Goal: Task Accomplishment & Management: Complete application form

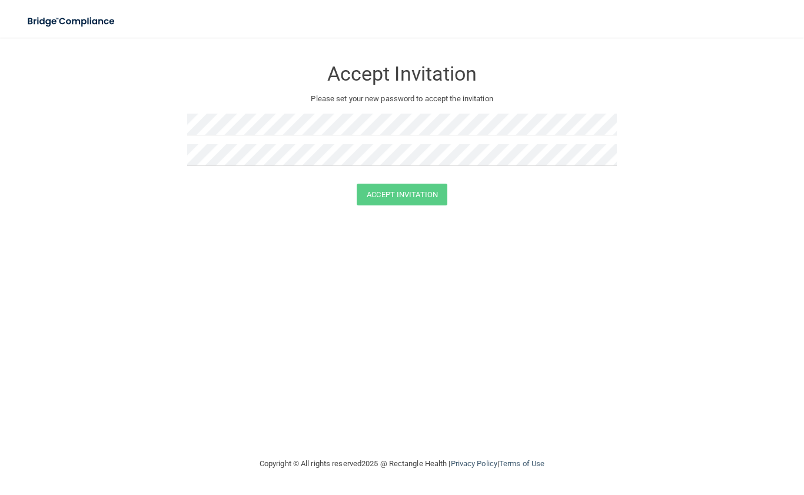
click at [239, 215] on form "Accept Invitation Please set your new password to accept the invitation Accept …" at bounding box center [402, 134] width 757 height 170
click at [418, 186] on button "Accept Invitation" at bounding box center [402, 195] width 91 height 22
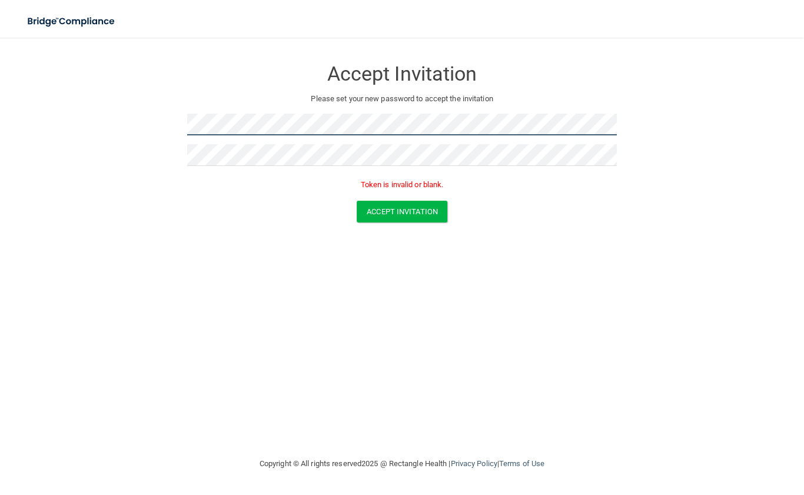
click at [88, 141] on form "Accept Invitation Please set your new password to accept the invitation Token i…" at bounding box center [402, 142] width 757 height 187
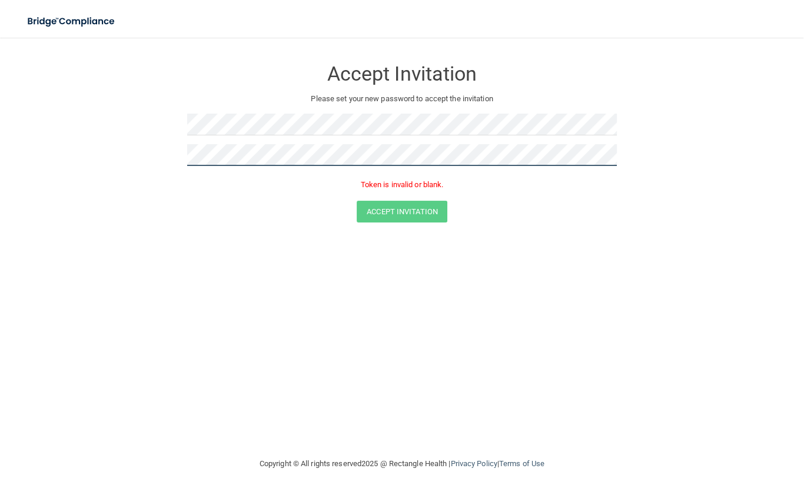
click at [51, 155] on form "Accept Invitation Please set your new password to accept the invitation Token i…" at bounding box center [402, 142] width 757 height 187
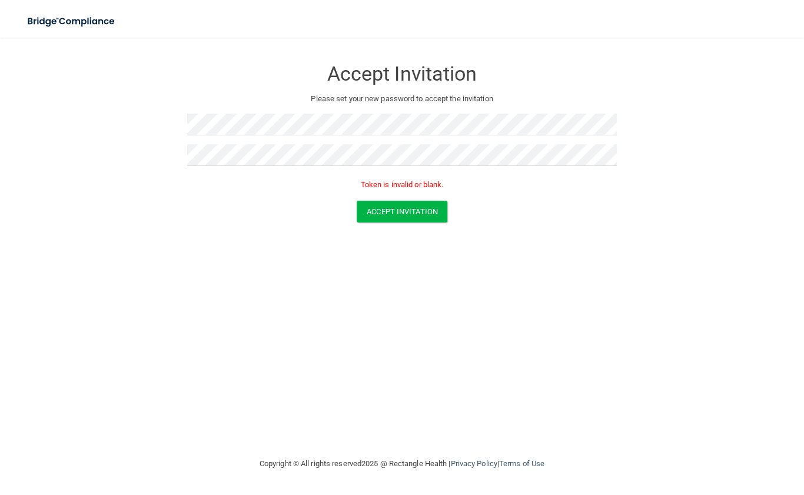
drag, startPoint x: 261, startPoint y: 270, endPoint x: 274, endPoint y: 265, distance: 13.4
click at [261, 270] on div "Accept Invitation Please set your new password to accept the invitation Token i…" at bounding box center [402, 246] width 757 height 395
click at [415, 214] on button "Accept Invitation" at bounding box center [402, 212] width 91 height 22
click at [414, 214] on button "Accept Invitation" at bounding box center [402, 212] width 91 height 22
click at [407, 187] on p "Token is invalid or blank." at bounding box center [402, 185] width 430 height 14
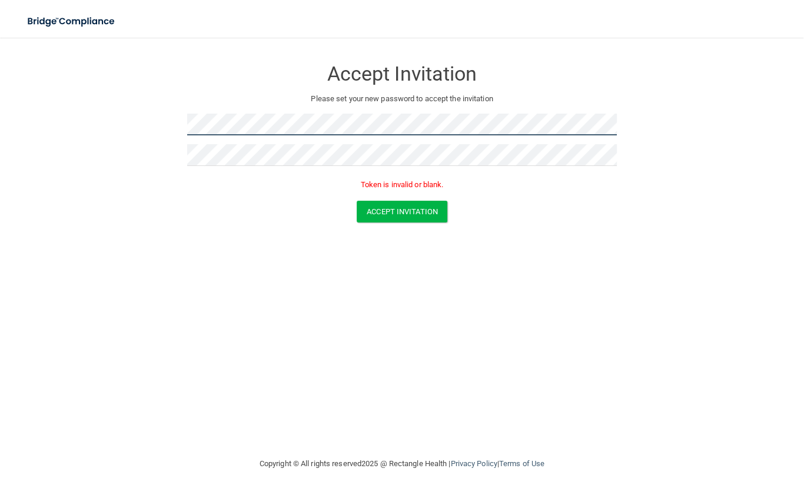
click at [13, 126] on main "Accept Invitation Please set your new password to accept the invitation Token i…" at bounding box center [402, 266] width 804 height 457
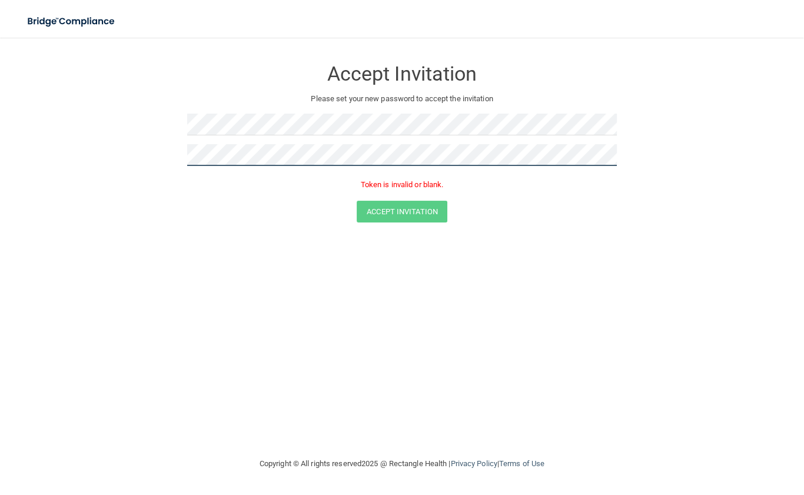
click at [94, 165] on form "Accept Invitation Please set your new password to accept the invitation Token i…" at bounding box center [402, 142] width 757 height 187
click at [357, 201] on button "Accept Invitation" at bounding box center [402, 212] width 91 height 22
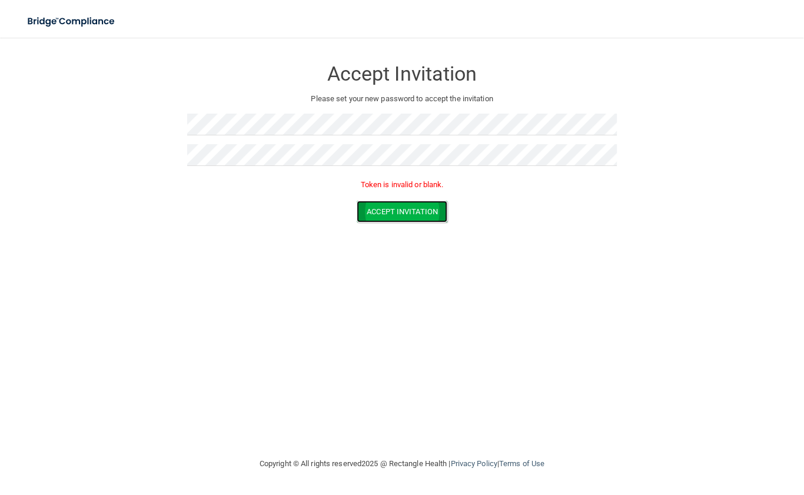
click at [407, 218] on button "Accept Invitation" at bounding box center [402, 212] width 91 height 22
click at [236, 209] on form "Accept Invitation Please set your new password to accept the invitation Accept …" at bounding box center [402, 134] width 757 height 170
click at [402, 191] on button "Accept Invitation" at bounding box center [402, 195] width 91 height 22
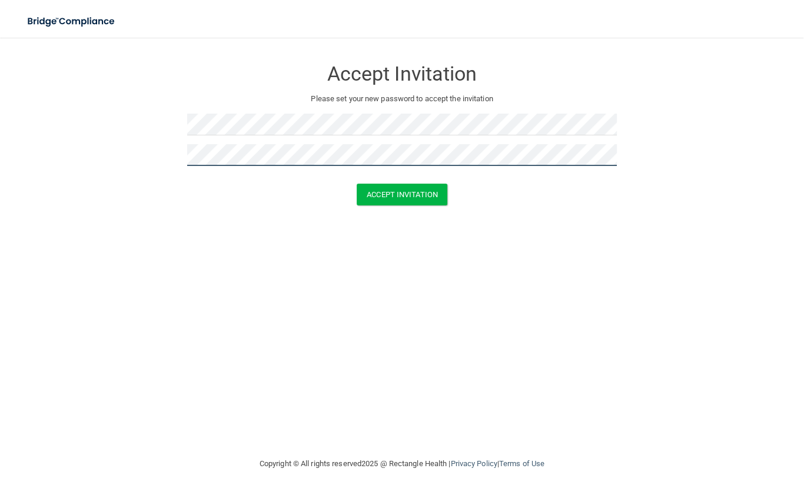
click at [357, 184] on button "Accept Invitation" at bounding box center [402, 195] width 91 height 22
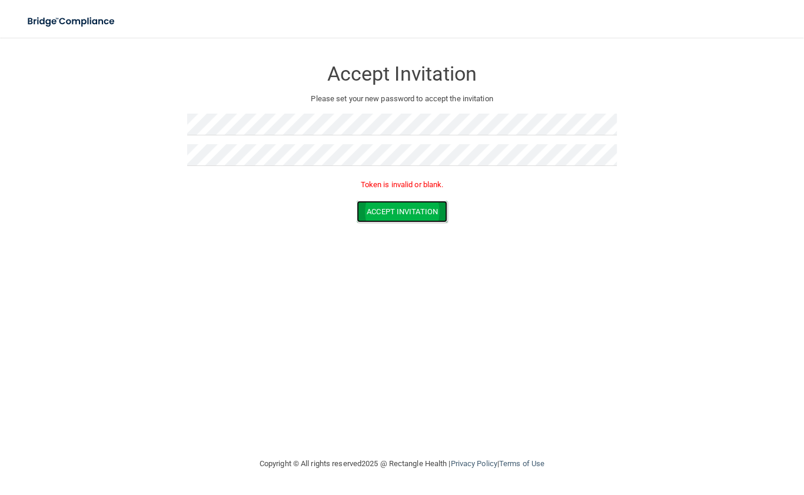
click at [391, 214] on button "Accept Invitation" at bounding box center [402, 212] width 91 height 22
click at [397, 215] on button "Accept Invitation" at bounding box center [402, 212] width 91 height 22
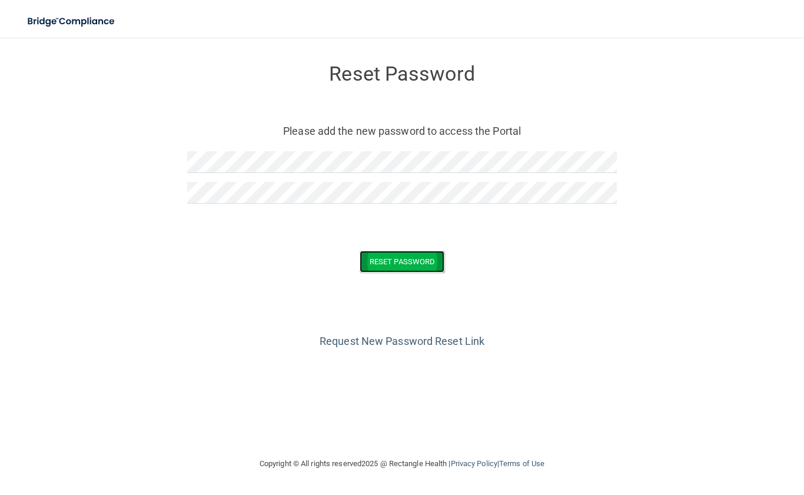
click at [371, 260] on button "Reset Password" at bounding box center [402, 262] width 85 height 22
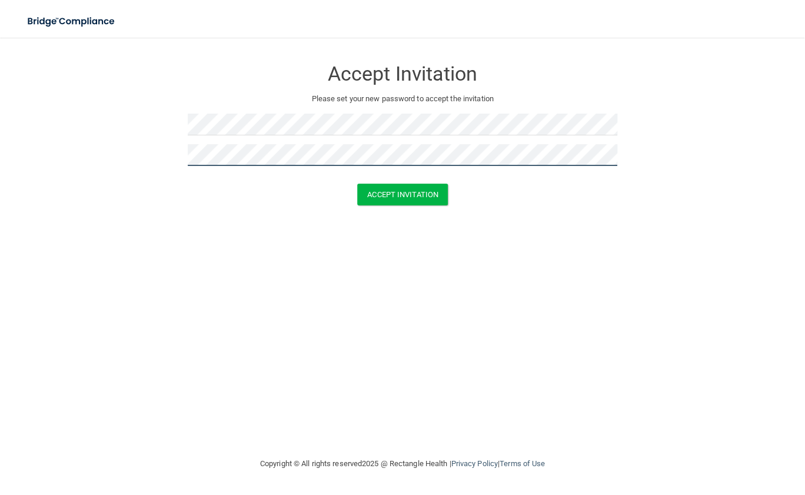
click at [357, 184] on button "Accept Invitation" at bounding box center [402, 195] width 91 height 22
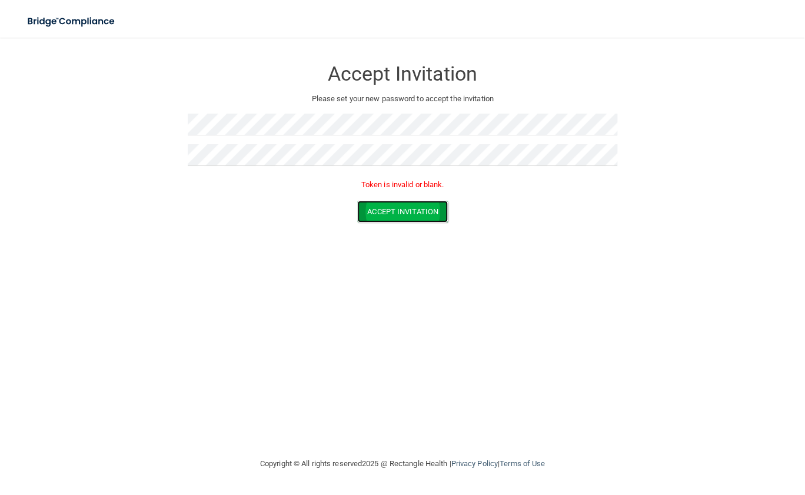
click at [393, 220] on button "Accept Invitation" at bounding box center [402, 212] width 91 height 22
click at [394, 211] on button "Accept Invitation" at bounding box center [402, 212] width 91 height 22
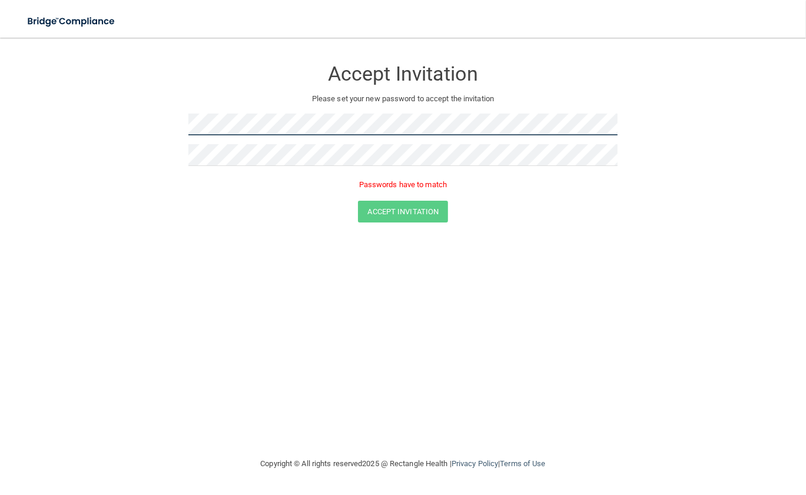
click at [133, 122] on form "Accept Invitation Please set your new password to accept the invitation Passwor…" at bounding box center [403, 142] width 758 height 187
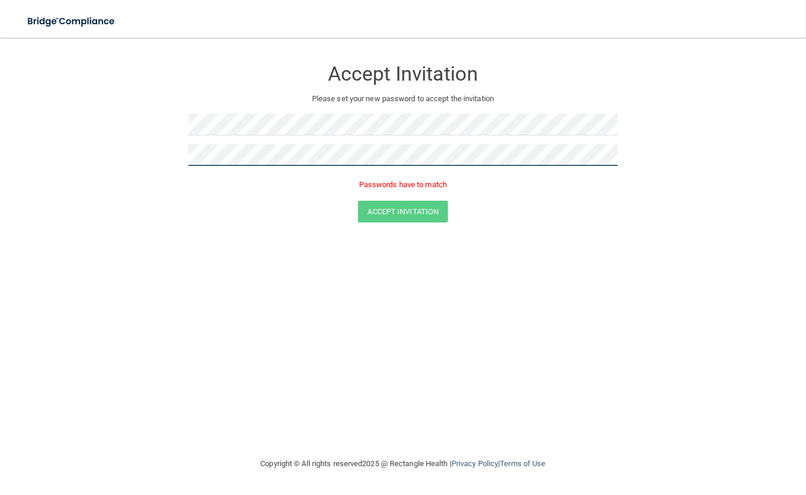
click at [129, 149] on form "Accept Invitation Please set your new password to accept the invitation Passwor…" at bounding box center [403, 142] width 758 height 187
click at [358, 184] on button "Accept Invitation" at bounding box center [403, 195] width 91 height 22
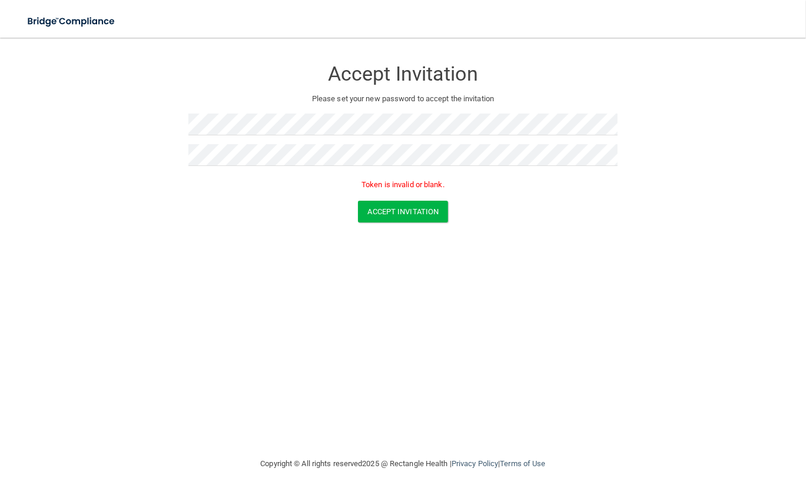
click at [435, 242] on div "Accept Invitation Please set your new password to accept the invitation Token i…" at bounding box center [403, 246] width 758 height 395
click at [404, 203] on button "Accept Invitation" at bounding box center [403, 212] width 91 height 22
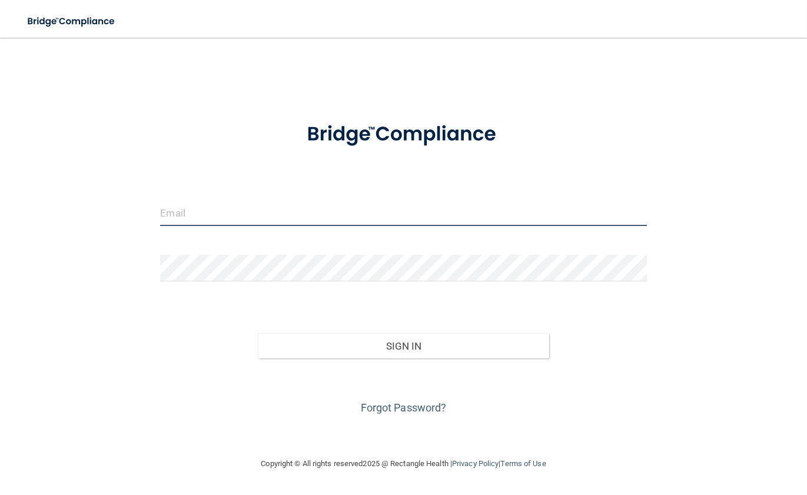
click at [214, 217] on input "email" at bounding box center [403, 212] width 486 height 26
type input "[EMAIL_ADDRESS][DOMAIN_NAME]"
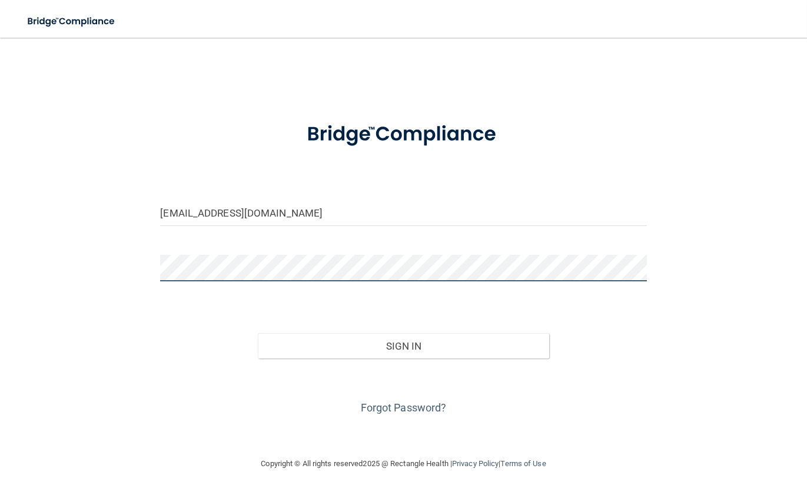
click at [258, 333] on button "Sign In" at bounding box center [404, 346] width 292 height 26
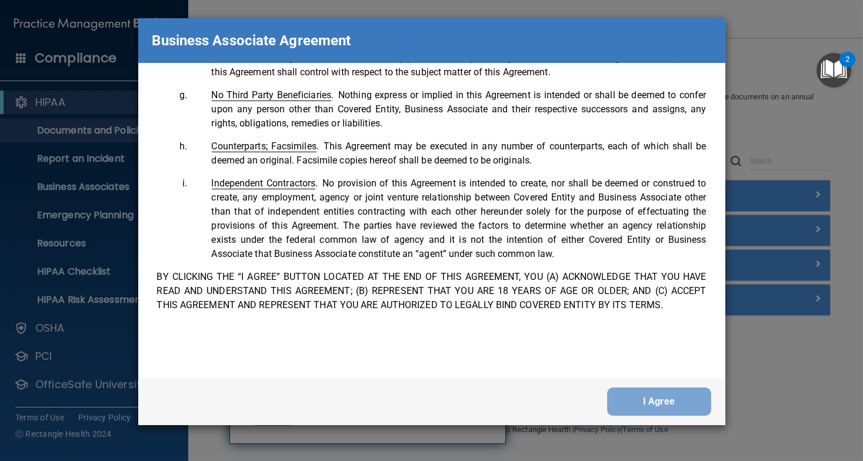
scroll to position [2399, 0]
click at [659, 390] on button "I Agree" at bounding box center [659, 402] width 104 height 28
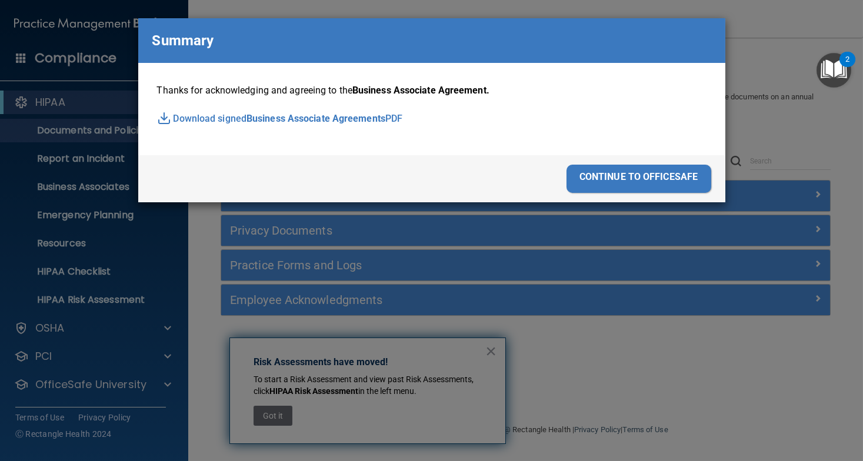
click at [617, 179] on div "continue to officesafe" at bounding box center [639, 179] width 145 height 28
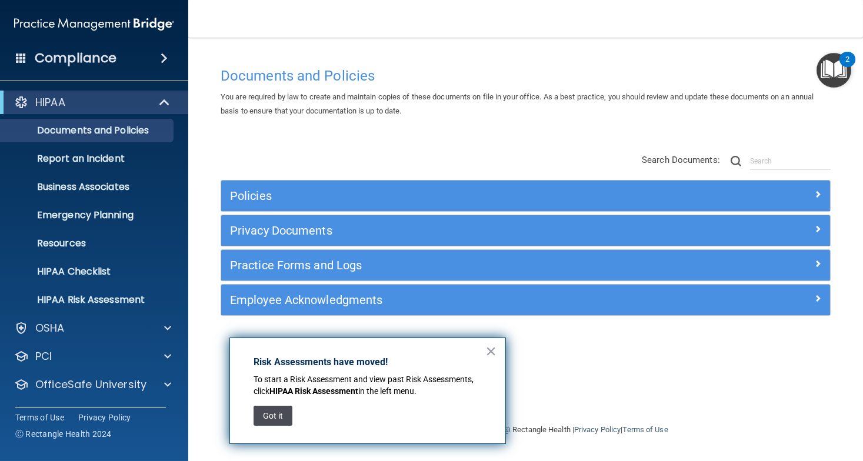
click at [261, 414] on button "Got it" at bounding box center [273, 416] width 39 height 20
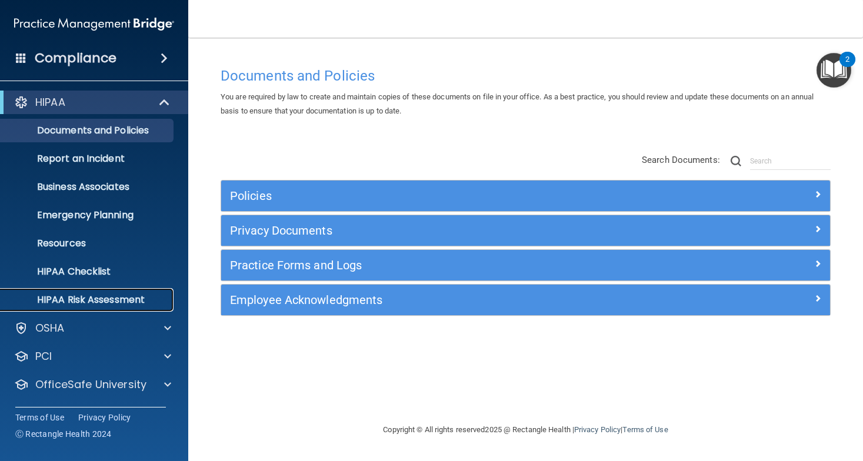
click at [101, 297] on p "HIPAA Risk Assessment" at bounding box center [88, 300] width 161 height 12
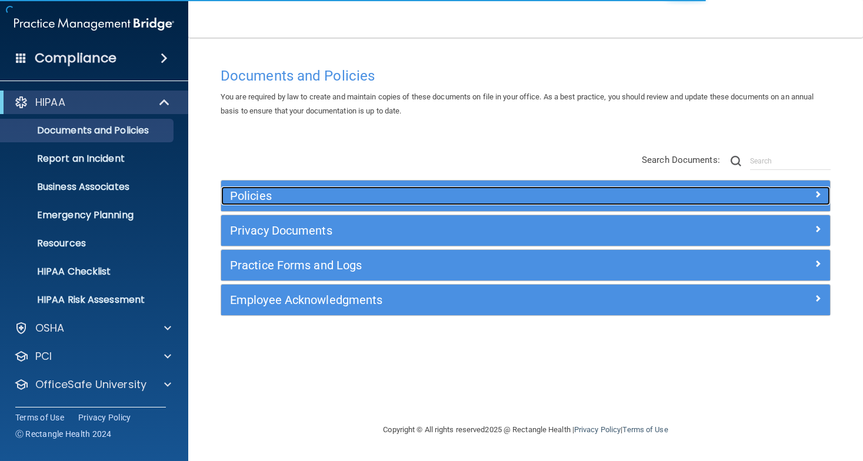
click at [302, 199] on h5 "Policies" at bounding box center [449, 195] width 439 height 13
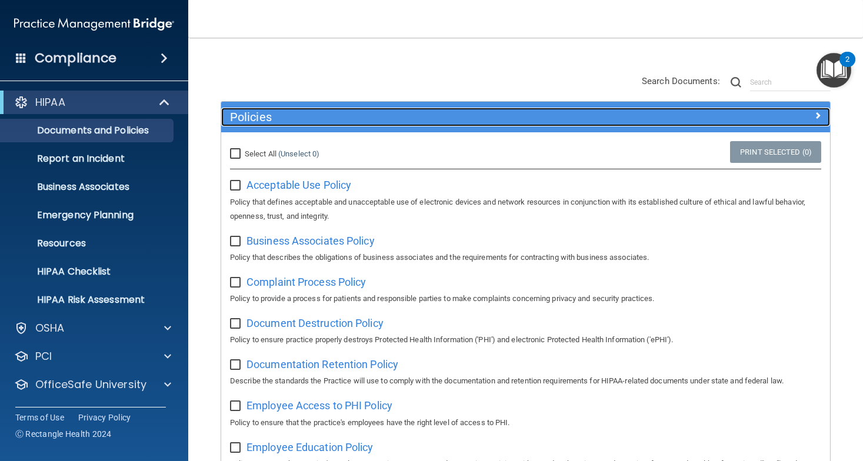
scroll to position [117, 0]
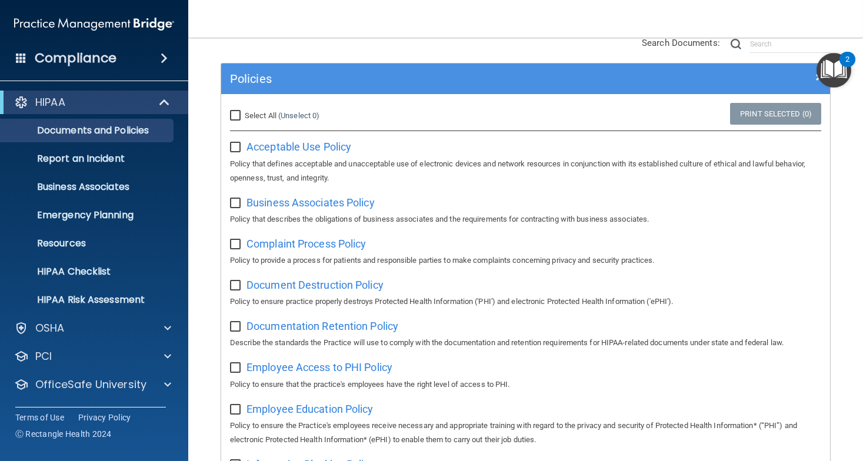
click at [239, 112] on input "Select All (Unselect 0) Unselect All" at bounding box center [237, 115] width 14 height 9
checkbox input "true"
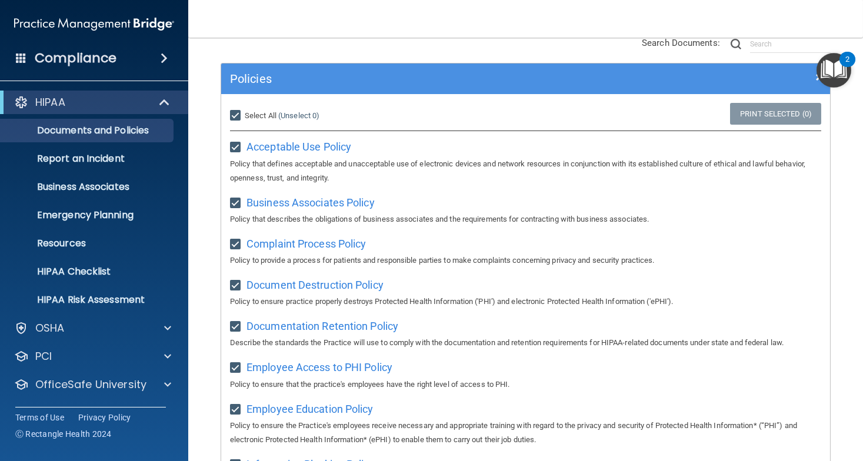
checkbox input "true"
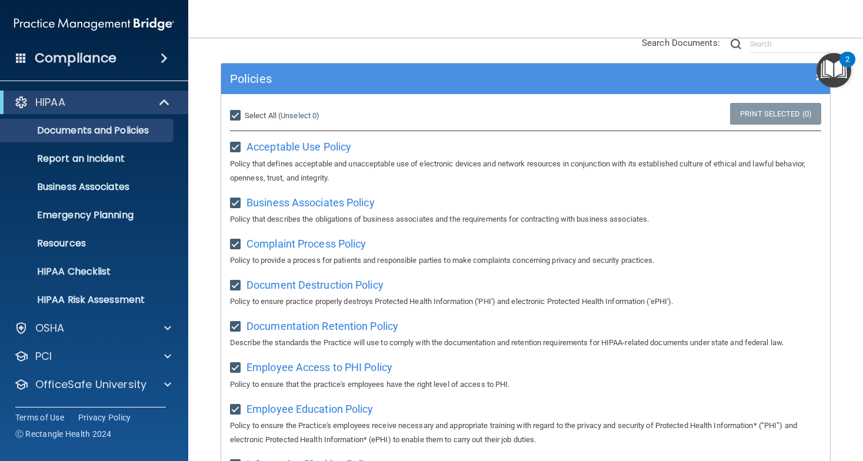
checkbox input "true"
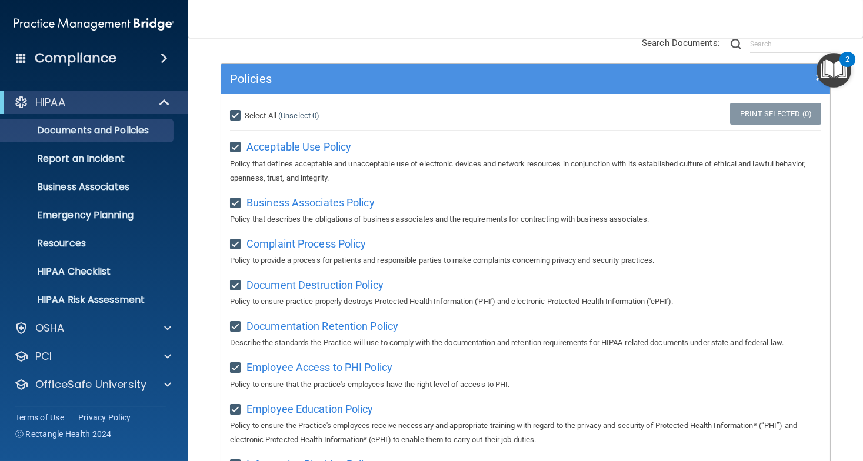
checkbox input "true"
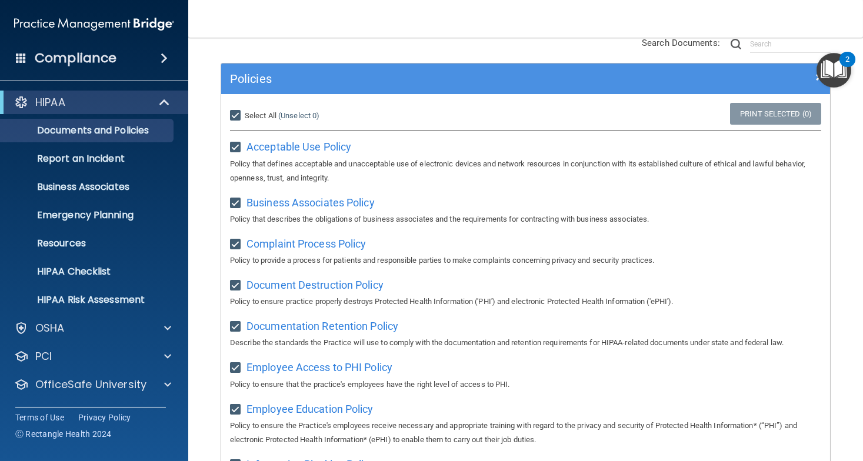
checkbox input "true"
click at [763, 112] on link "Print Selected (21)" at bounding box center [773, 114] width 95 height 22
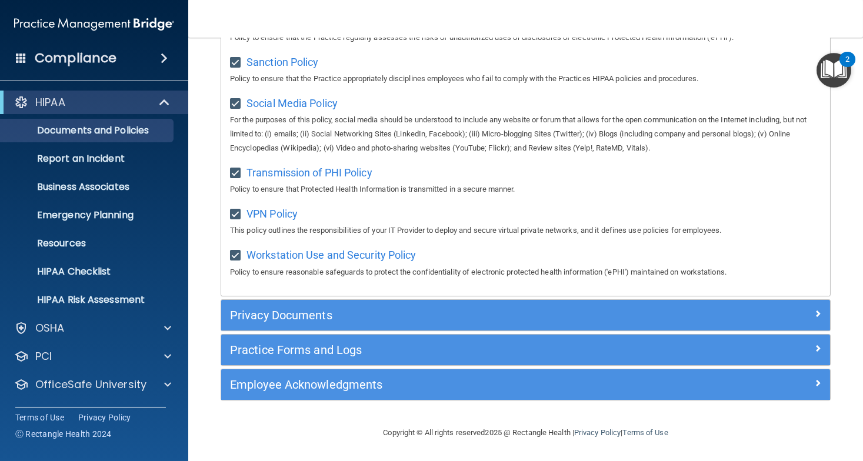
scroll to position [894, 0]
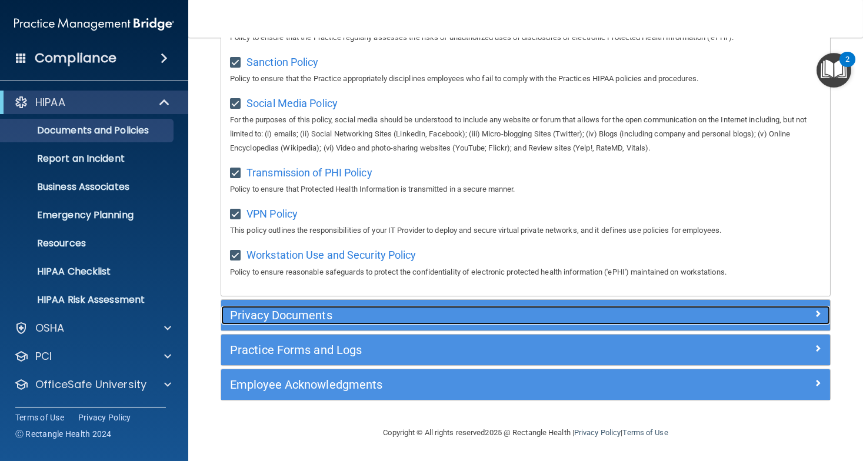
click at [282, 314] on h5 "Privacy Documents" at bounding box center [449, 315] width 439 height 13
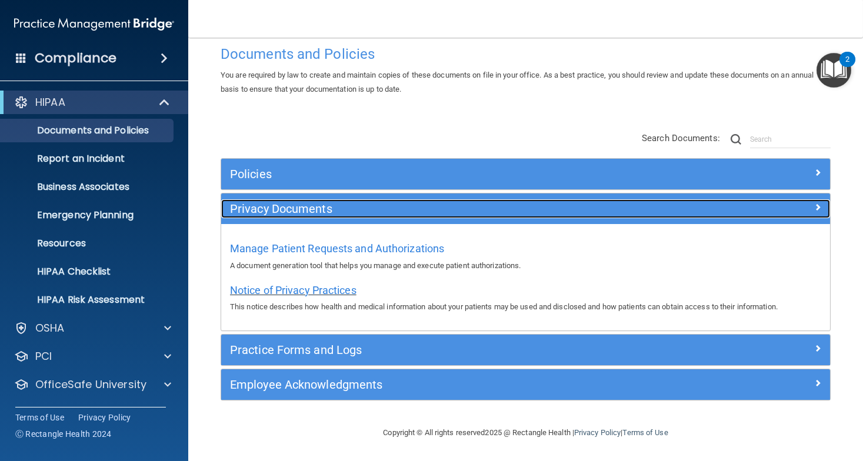
scroll to position [21, 0]
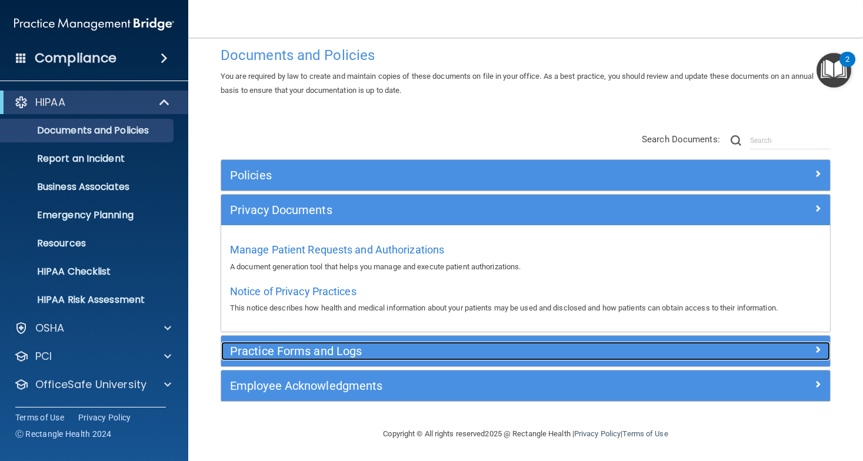
click at [441, 343] on div "Practice Forms and Logs" at bounding box center [449, 351] width 457 height 19
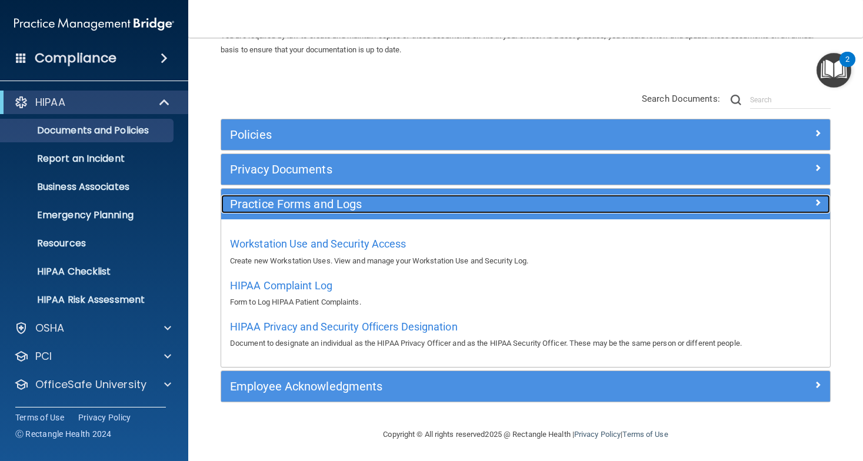
scroll to position [62, 0]
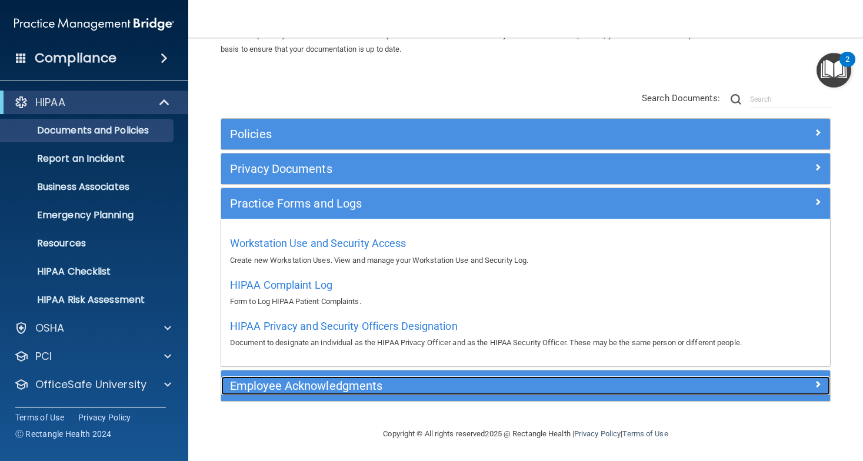
click at [415, 380] on h5 "Employee Acknowledgments" at bounding box center [449, 386] width 439 height 13
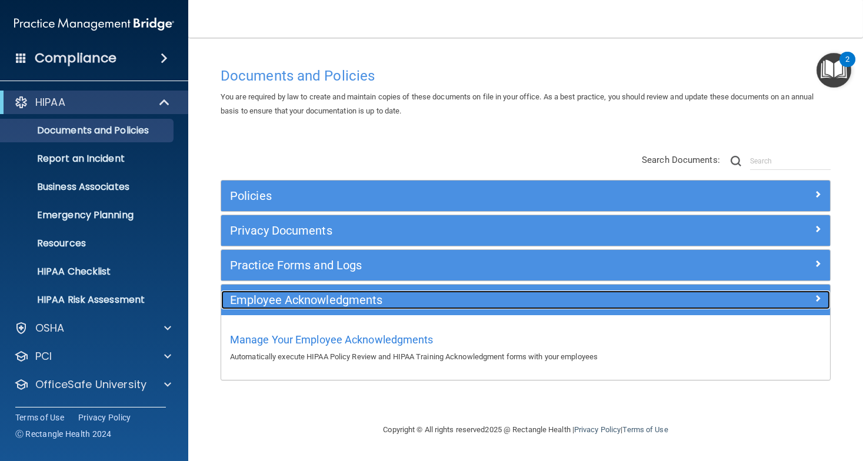
scroll to position [0, 0]
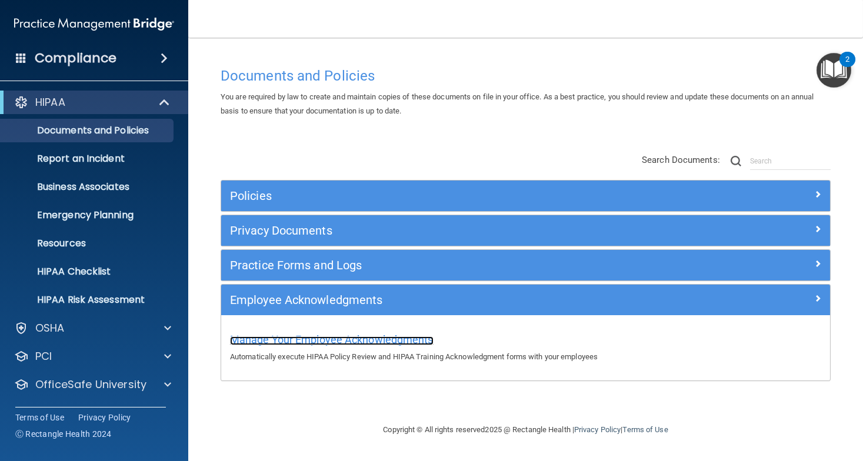
click at [319, 340] on span "Manage Your Employee Acknowledgments" at bounding box center [332, 340] width 204 height 12
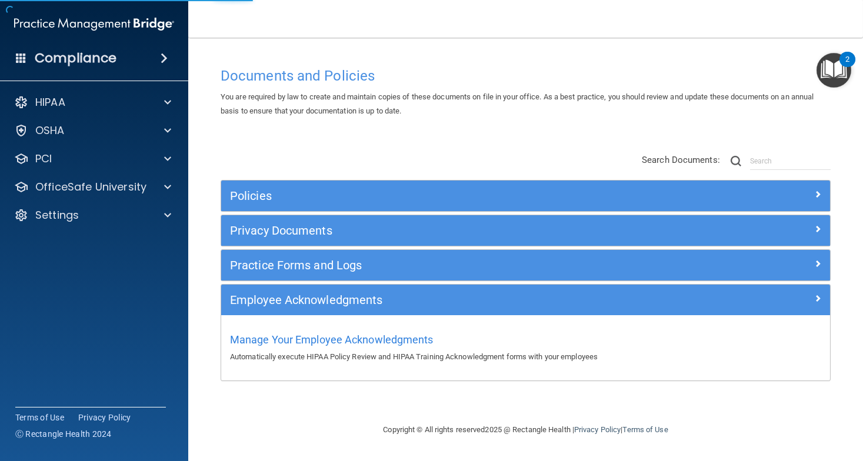
click at [846, 66] on div "2" at bounding box center [848, 66] width 4 height 15
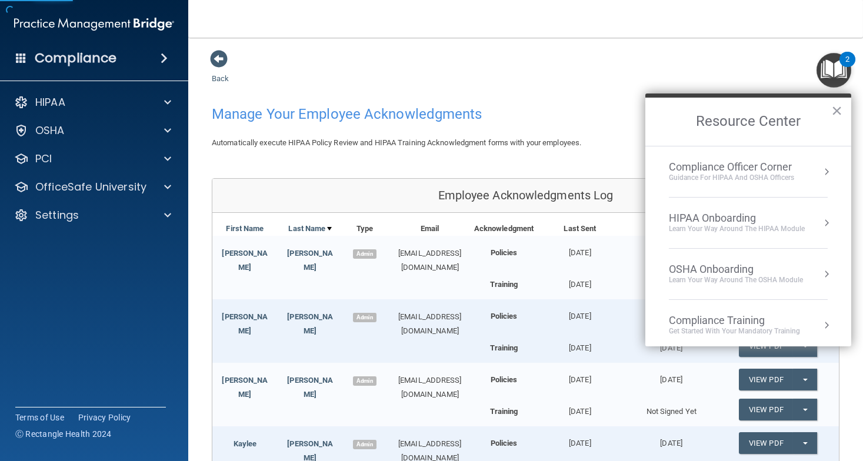
click at [524, 88] on div "Back Manage Your Employee Acknowledgments Show Inactive Users Automatically exe…" at bounding box center [526, 394] width 628 height 690
click at [843, 102] on h2 "Resource Center" at bounding box center [748, 122] width 206 height 48
click at [841, 107] on button "×" at bounding box center [836, 110] width 11 height 19
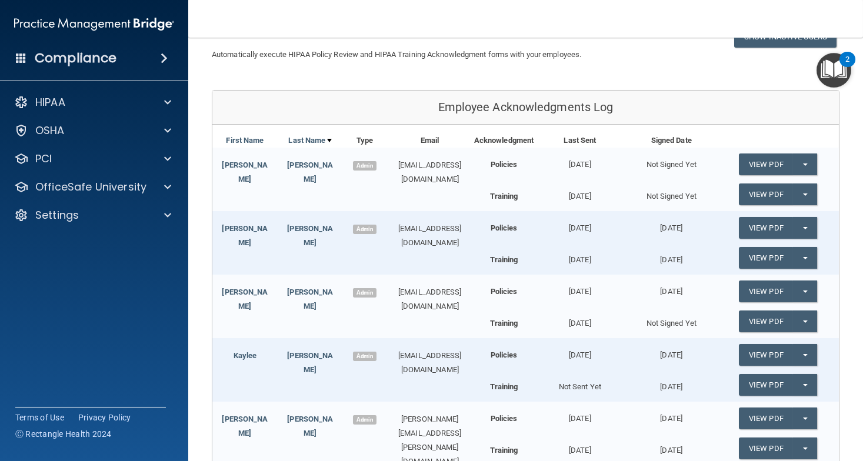
scroll to position [117, 0]
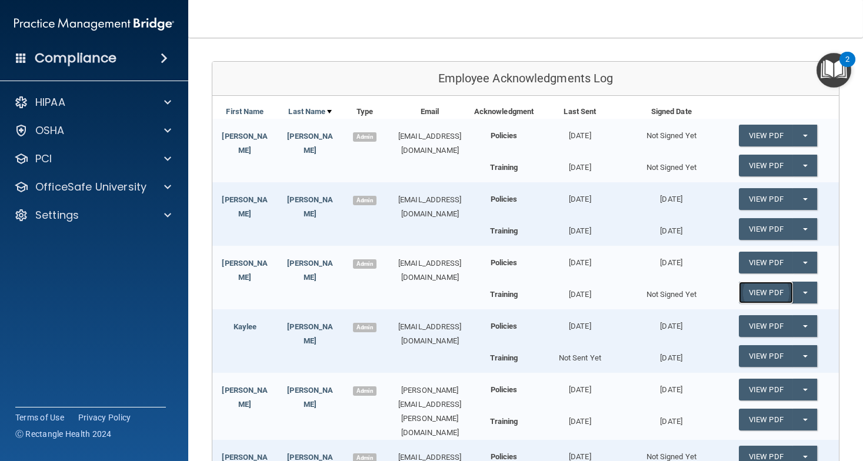
click at [753, 287] on link "View PDF" at bounding box center [766, 293] width 54 height 22
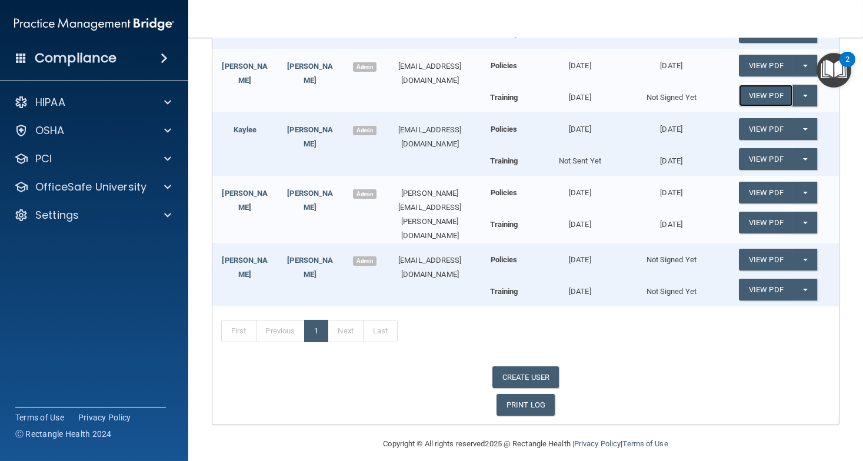
scroll to position [320, 0]
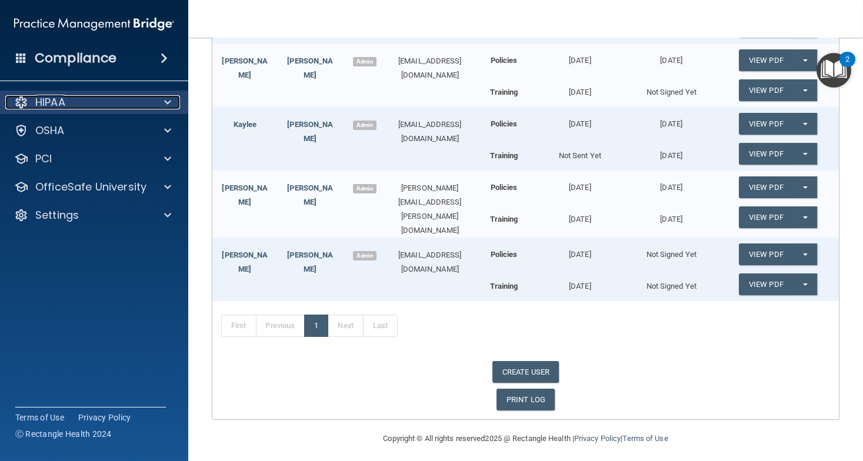
click at [39, 102] on p "HIPAA" at bounding box center [50, 102] width 30 height 14
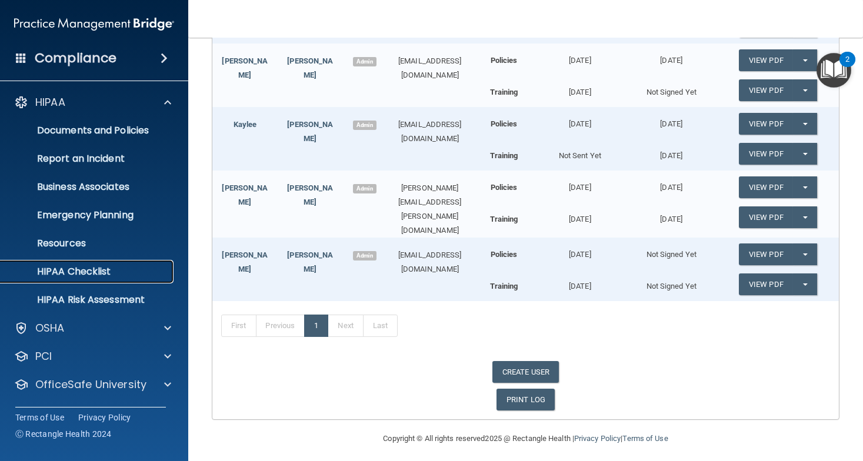
click at [81, 270] on p "HIPAA Checklist" at bounding box center [88, 272] width 161 height 12
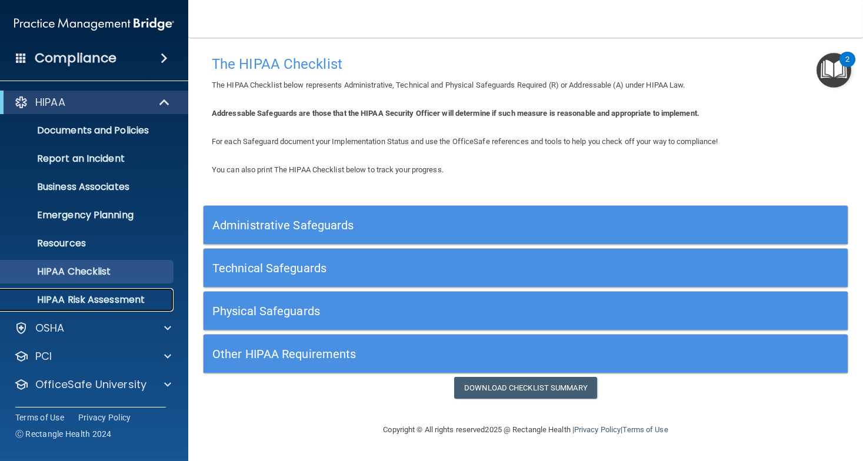
click at [70, 302] on p "HIPAA Risk Assessment" at bounding box center [88, 300] width 161 height 12
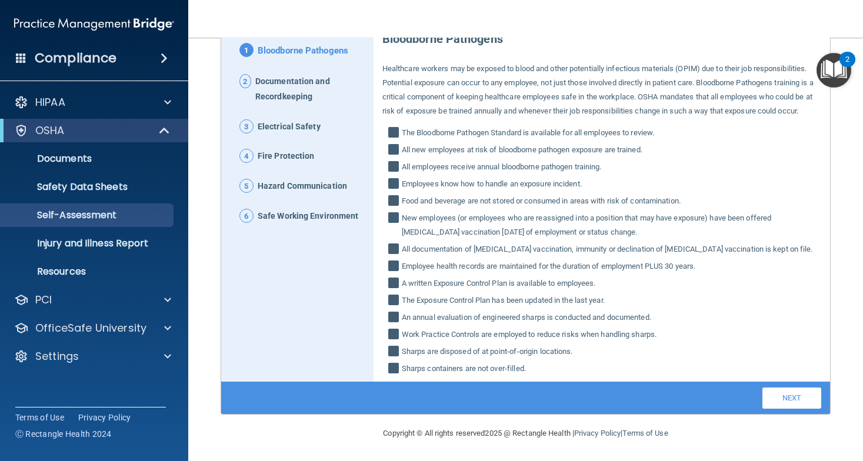
scroll to position [147, 0]
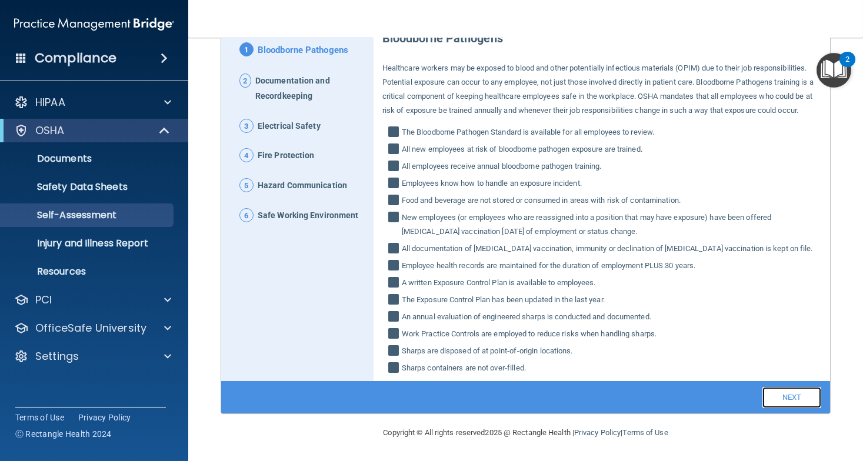
click at [781, 399] on link "Next" at bounding box center [792, 397] width 59 height 21
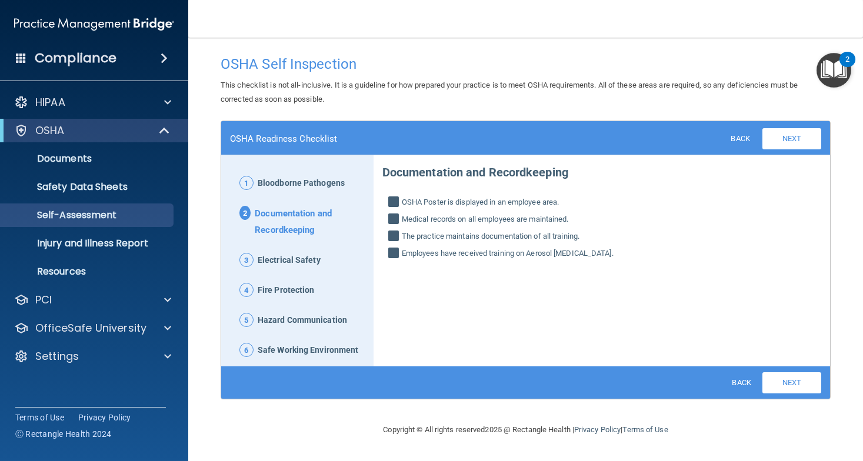
click at [433, 203] on span "OSHA Poster is displayed in an employee area." at bounding box center [481, 202] width 158 height 14
click at [402, 203] on input "OSHA Poster is displayed in an employee area." at bounding box center [395, 204] width 14 height 12
click at [412, 199] on span "OSHA Poster is displayed in an employee area." at bounding box center [481, 202] width 158 height 14
click at [402, 199] on input "OSHA Poster is displayed in an employee area." at bounding box center [395, 204] width 14 height 12
checkbox input "true"
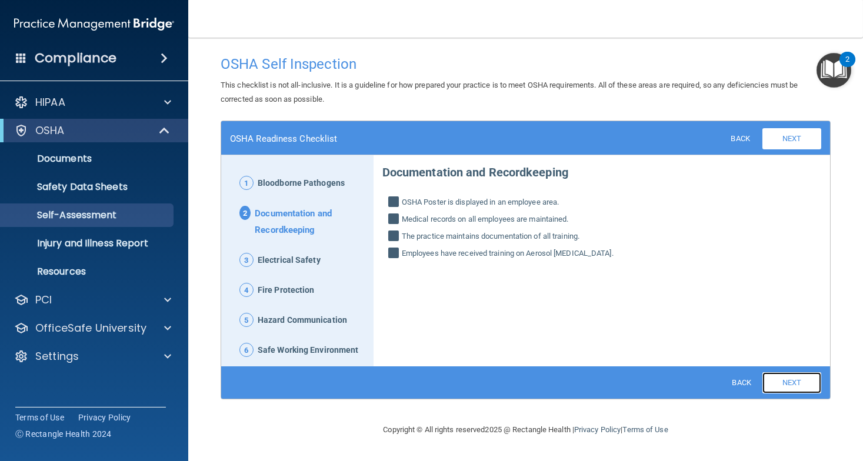
click at [794, 384] on link "Next" at bounding box center [792, 382] width 59 height 21
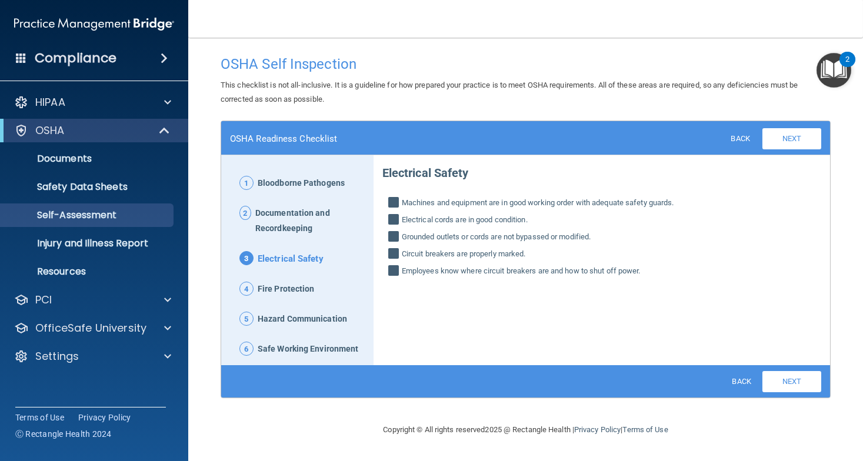
click at [403, 201] on span "Machines and equipment are in good working order with adequate safety guards." at bounding box center [538, 203] width 272 height 14
click at [402, 201] on input "Machines and equipment are in good working order with adequate safety guards." at bounding box center [395, 204] width 14 height 12
checkbox input "false"
click at [394, 219] on input "Electrical cords are in good condition." at bounding box center [395, 221] width 14 height 12
click at [391, 224] on input "Electrical cords are in good condition." at bounding box center [395, 221] width 14 height 12
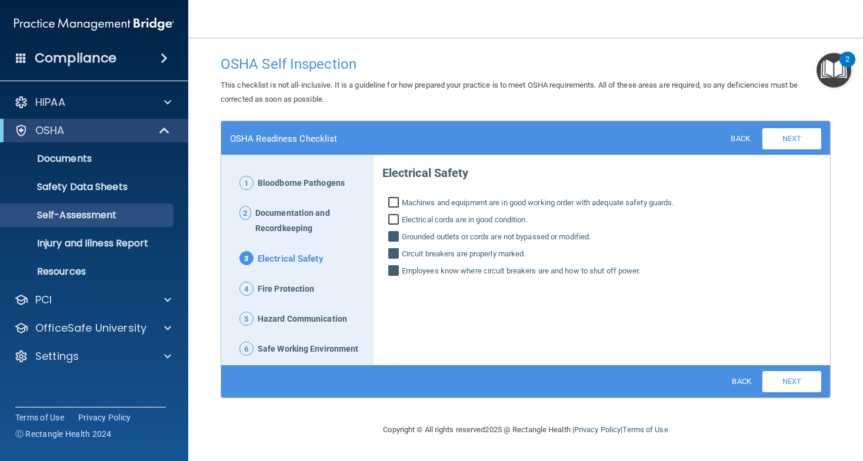
checkbox input "true"
click at [399, 199] on input "Machines and equipment are in good working order with adequate safety guards." at bounding box center [395, 204] width 14 height 12
checkbox input "true"
click at [790, 388] on link "Next" at bounding box center [792, 381] width 59 height 21
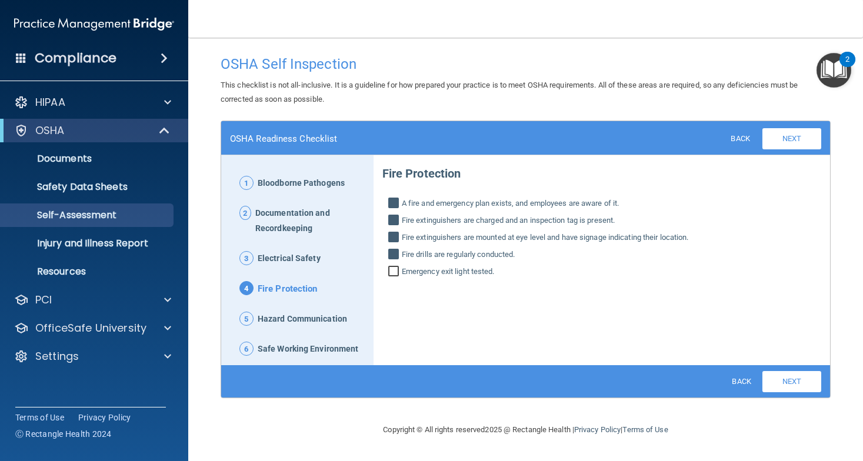
click at [423, 272] on span "Emergency exit light tested." at bounding box center [448, 272] width 93 height 14
click at [402, 272] on input "Emergency exit light tested." at bounding box center [395, 273] width 14 height 12
click at [423, 272] on span "Emergency exit light tested." at bounding box center [448, 272] width 93 height 14
click at [402, 272] on input "Emergency exit light tested." at bounding box center [395, 273] width 14 height 12
checkbox input "false"
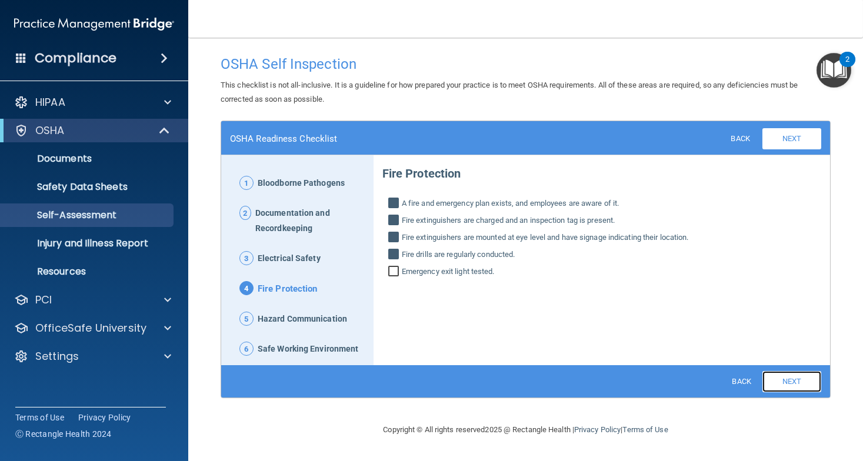
click at [783, 380] on link "Next" at bounding box center [792, 381] width 59 height 21
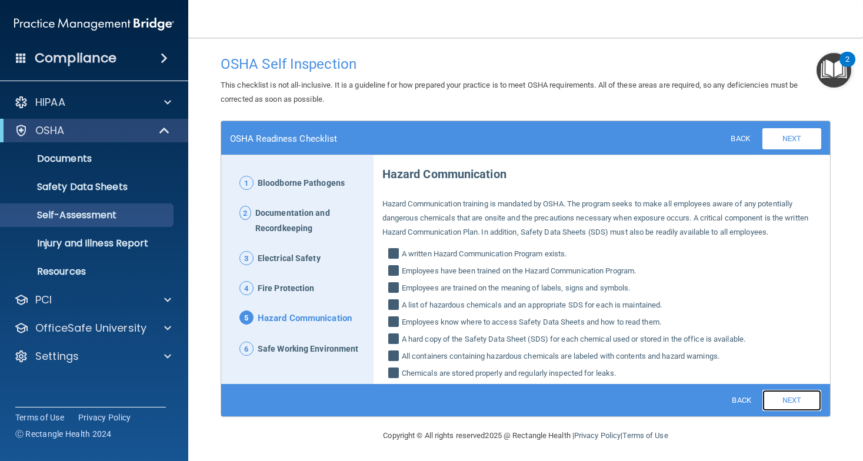
click at [778, 392] on link "Next" at bounding box center [792, 400] width 59 height 21
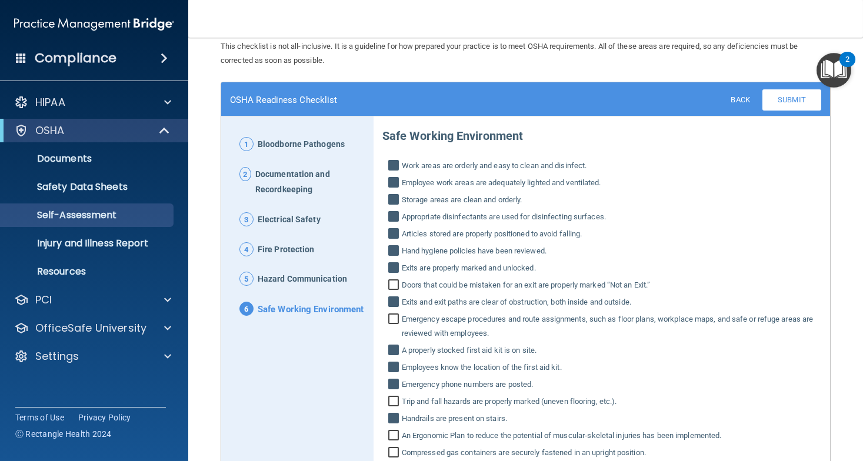
scroll to position [59, 0]
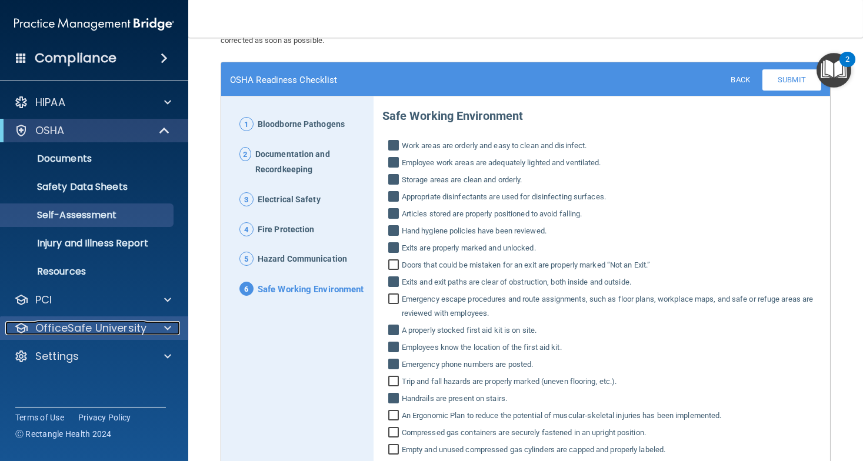
click at [108, 326] on p "OfficeSafe University" at bounding box center [90, 328] width 111 height 14
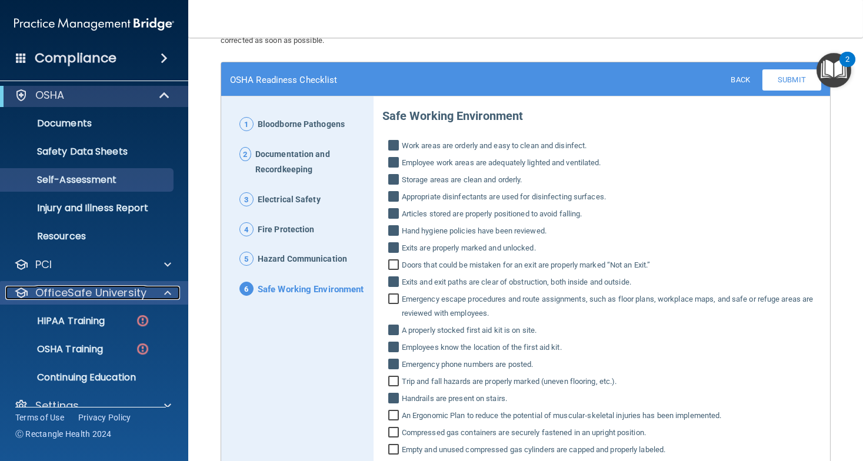
scroll to position [55, 0]
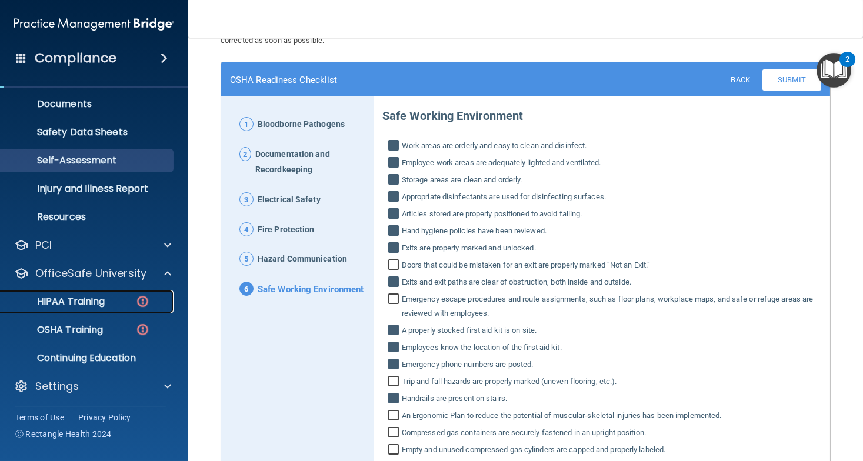
click at [69, 301] on p "HIPAA Training" at bounding box center [56, 302] width 97 height 12
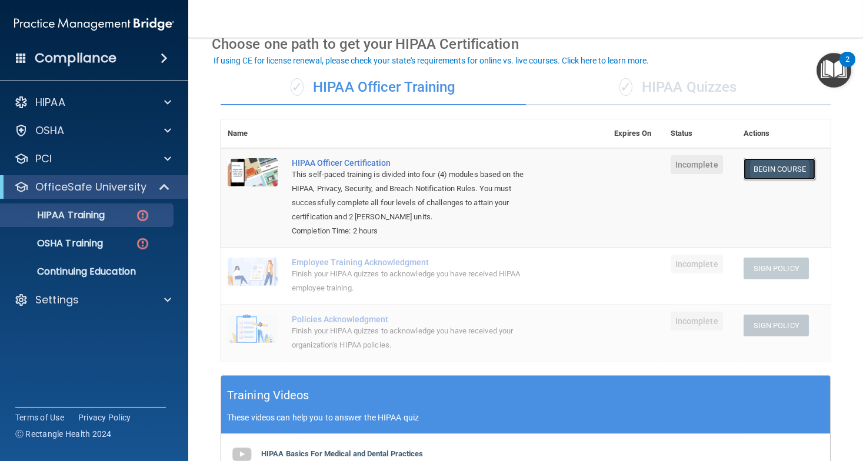
click at [796, 167] on link "Begin Course" at bounding box center [780, 169] width 72 height 22
